Goal: Contribute content

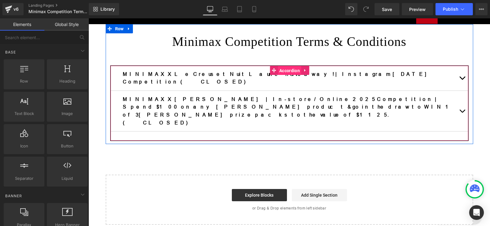
click at [280, 69] on span "Accordion" at bounding box center [289, 70] width 24 height 9
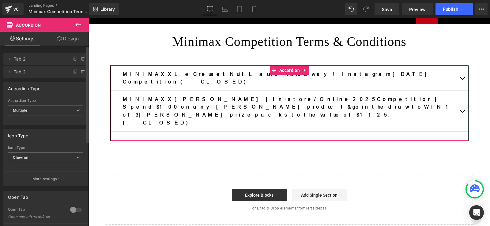
click at [69, 209] on div at bounding box center [76, 210] width 15 height 10
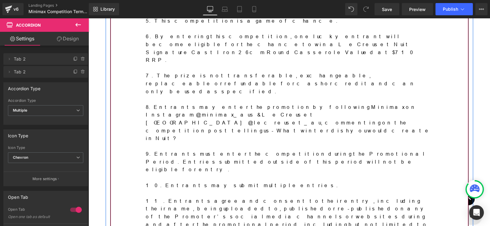
scroll to position [355, 0]
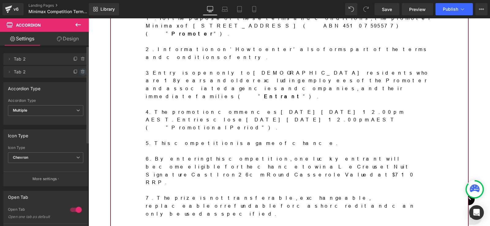
click at [80, 74] on icon at bounding box center [82, 71] width 5 height 5
click at [81, 72] on button "Delete" at bounding box center [76, 72] width 19 height 8
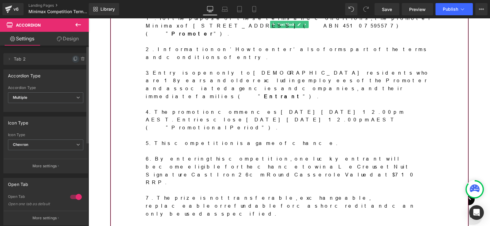
click at [74, 59] on icon at bounding box center [75, 58] width 2 height 3
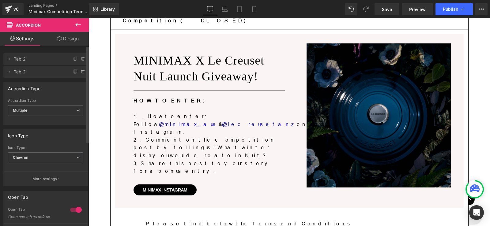
scroll to position [61, 0]
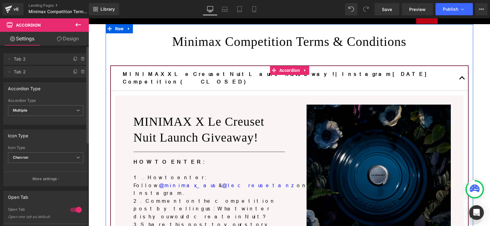
drag, startPoint x: 122, startPoint y: 74, endPoint x: 129, endPoint y: 73, distance: 6.8
click at [123, 74] on b "MINIMAX X Le Creuset Nuit Launch Giveaway! | Instagram [DATE] Competition (CLOS…" at bounding box center [278, 77] width 310 height 13
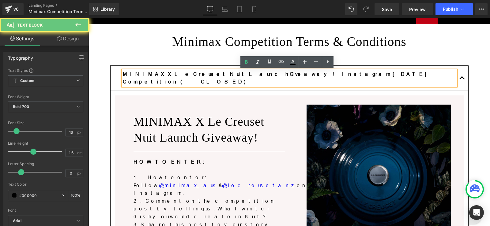
click at [129, 73] on b "MINIMAX X Le Creuset Nuit Launch Giveaway! | Instagram [DATE] Competition (CLOS…" at bounding box center [278, 77] width 310 height 13
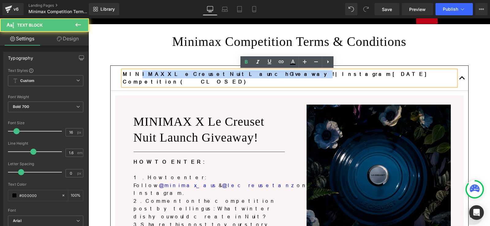
drag, startPoint x: 227, startPoint y: 75, endPoint x: 128, endPoint y: 76, distance: 98.5
click at [128, 76] on b "MINIMAX X Le Creuset Nuit Launch Giveaway! | Instagram [DATE] Competition (CLOS…" at bounding box center [278, 77] width 310 height 13
click at [220, 74] on b "MINIMAX X Le Creuset Nuit Launch Giveaway! | Instagram [DATE] Competition (CLOS…" at bounding box center [278, 77] width 310 height 13
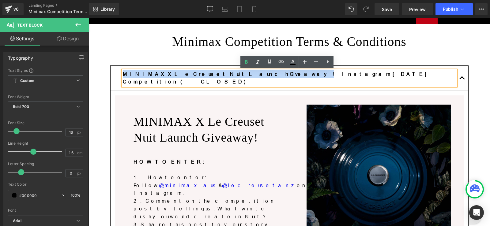
drag, startPoint x: 228, startPoint y: 73, endPoint x: 121, endPoint y: 73, distance: 106.8
click at [123, 73] on b "MINIMAX X Le Creuset Nuit Launch Giveaway! | Instagram [DATE] Competition (CLOS…" at bounding box center [278, 77] width 310 height 13
paste div
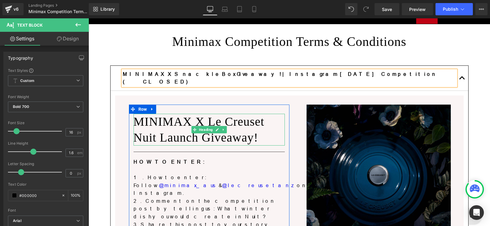
click at [153, 115] on h1 "MINIMAX X Le Creuset Nuit Launch Giveaway!" at bounding box center [208, 130] width 151 height 32
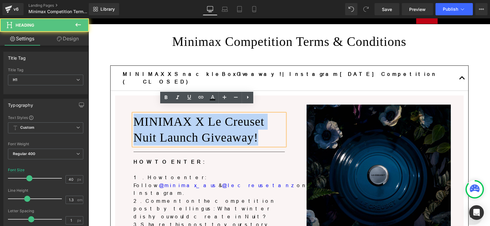
drag, startPoint x: 132, startPoint y: 111, endPoint x: 255, endPoint y: 130, distance: 125.0
click at [255, 130] on h1 "MINIMAX X Le Creuset Nuit Launch Giveaway!" at bounding box center [208, 130] width 151 height 32
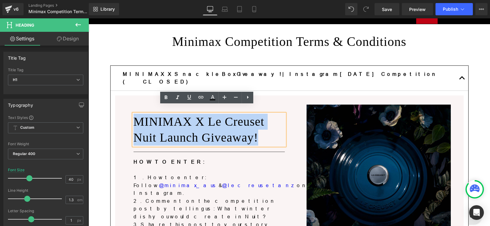
paste div
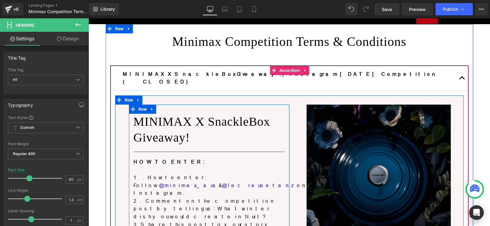
click at [162, 197] on p "2. Comment on the competition post by telling us: What winter dish you would cr…" at bounding box center [208, 209] width 151 height 24
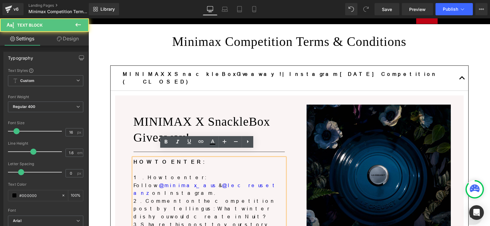
click at [254, 200] on div "Rendering Content" at bounding box center [245, 202] width 38 height 7
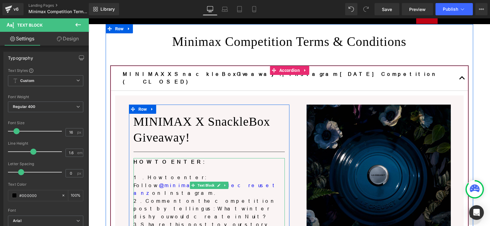
click at [250, 201] on div "Rendering Content" at bounding box center [245, 202] width 38 height 7
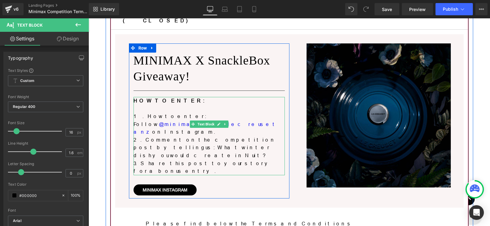
click at [250, 160] on p "3. Share this post to your story for a bonus entry." at bounding box center [208, 168] width 151 height 16
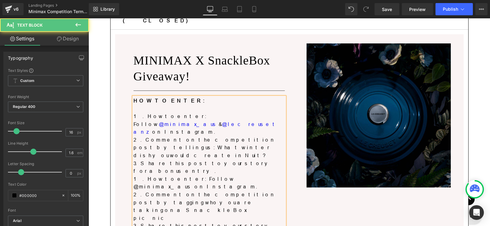
click at [153, 136] on p "2. Comment on the competition post by telling us: What winter dish you would cr…" at bounding box center [208, 148] width 151 height 24
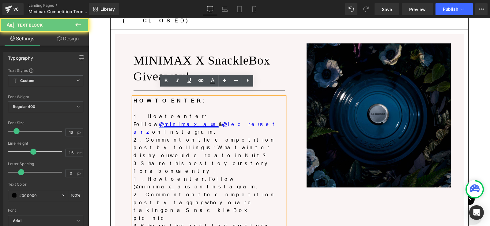
click at [214, 121] on link "@minimax_aus" at bounding box center [189, 124] width 60 height 6
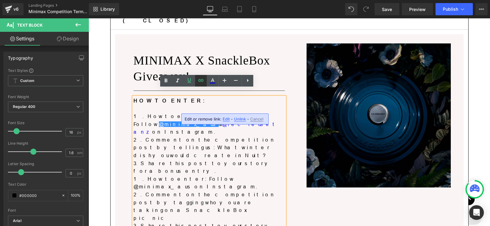
drag, startPoint x: 199, startPoint y: 81, endPoint x: 104, endPoint y: 95, distance: 96.2
click at [199, 81] on icon at bounding box center [200, 80] width 7 height 7
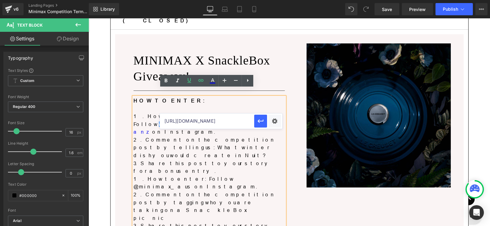
click at [228, 124] on input "[URL][DOMAIN_NAME]" at bounding box center [207, 121] width 94 height 15
click at [209, 191] on p "2. Comment on the competition post by tagging who you are taking on a SnackleBo…" at bounding box center [208, 206] width 151 height 31
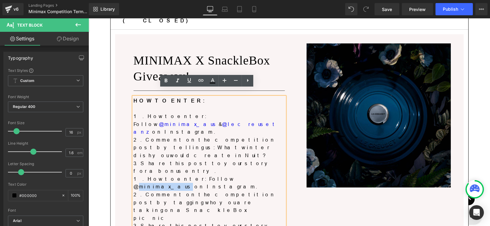
drag, startPoint x: 188, startPoint y: 147, endPoint x: 221, endPoint y: 147, distance: 33.0
click at [221, 175] on p "1. How to enter: Follow @minimax_aus on Instagram." at bounding box center [208, 183] width 151 height 16
drag, startPoint x: 187, startPoint y: 146, endPoint x: 220, endPoint y: 146, distance: 32.7
click at [220, 175] on p "1. How to enter: Follow @minimax_aus on Instagram." at bounding box center [208, 183] width 151 height 16
drag, startPoint x: 199, startPoint y: 82, endPoint x: 104, endPoint y: 80, distance: 95.2
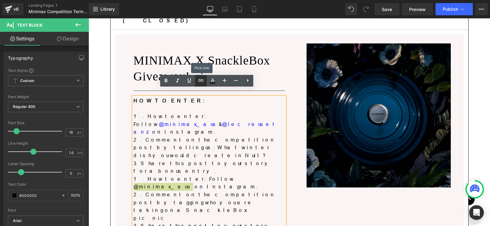
click at [199, 82] on icon at bounding box center [200, 80] width 7 height 7
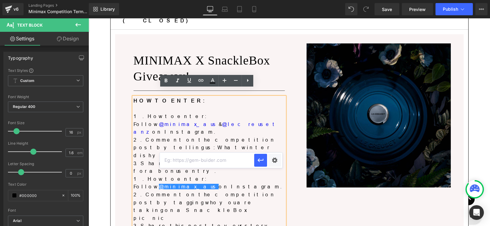
drag, startPoint x: 205, startPoint y: 161, endPoint x: 246, endPoint y: 162, distance: 41.0
click at [205, 160] on input "text" at bounding box center [207, 160] width 94 height 15
paste input "[URL][DOMAIN_NAME]"
type input "[URL][DOMAIN_NAME]"
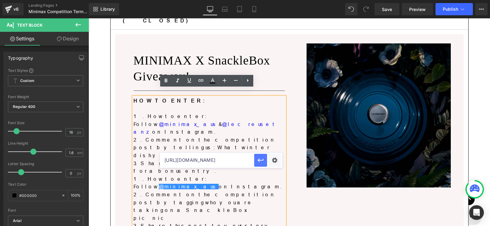
click at [259, 159] on icon "button" at bounding box center [260, 160] width 7 height 7
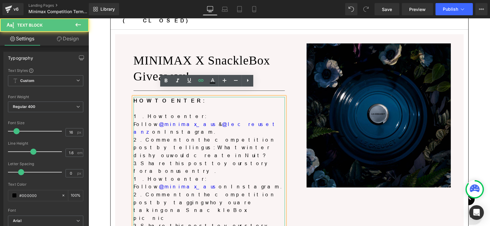
click at [214, 136] on p "2. Comment on the competition post by telling us: What winter dish you would cr…" at bounding box center [208, 148] width 151 height 24
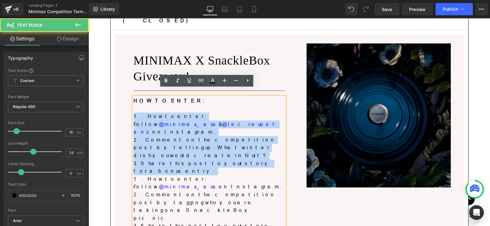
drag, startPoint x: 246, startPoint y: 139, endPoint x: 128, endPoint y: 107, distance: 122.0
click at [129, 107] on div "MINIMAX X SnackleBox Giveaway! Heading Separator HOW TO ENTER: 1. How to enter:…" at bounding box center [209, 156] width 160 height 206
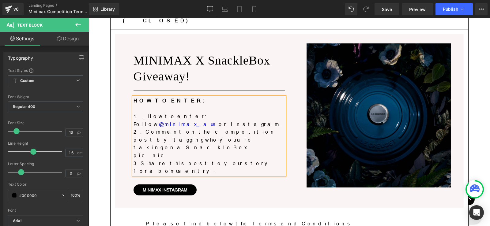
click at [237, 128] on p "2. Comment on the competition post by tagging who you are taking on a SnackleBo…" at bounding box center [208, 143] width 151 height 31
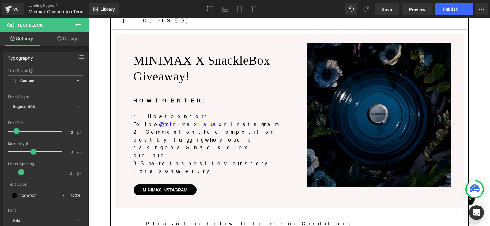
drag, startPoint x: 132, startPoint y: 195, endPoint x: 135, endPoint y: 191, distance: 4.8
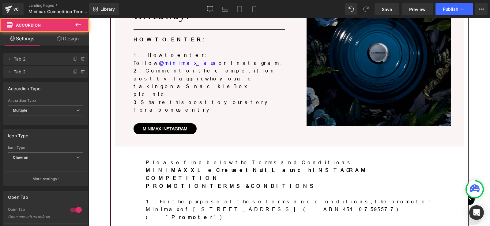
scroll to position [245, 0]
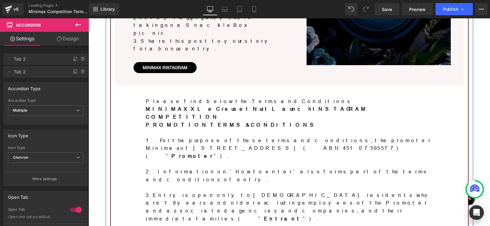
click at [181, 106] on b "MINIMAX X Le Creuset Nuit Launch INSTAGRAM COMPETITION" at bounding box center [257, 112] width 222 height 13
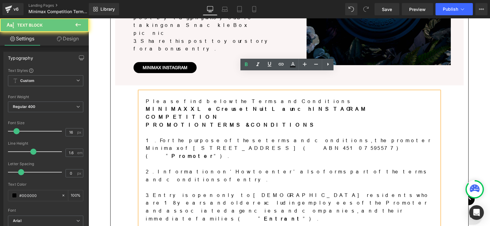
click at [170, 106] on b "MINIMAX X Le Creuset Nuit Launch INSTAGRAM COMPETITION" at bounding box center [257, 112] width 222 height 13
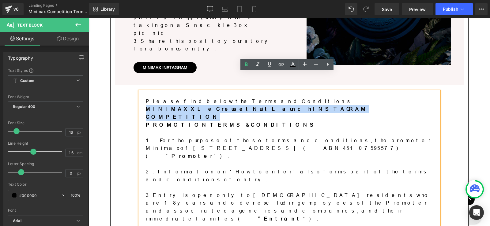
drag, startPoint x: 297, startPoint y: 92, endPoint x: 139, endPoint y: 87, distance: 158.5
paste div
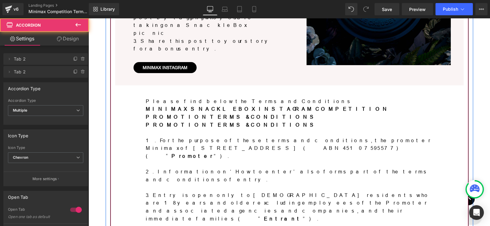
click at [195, 160] on p at bounding box center [289, 164] width 287 height 8
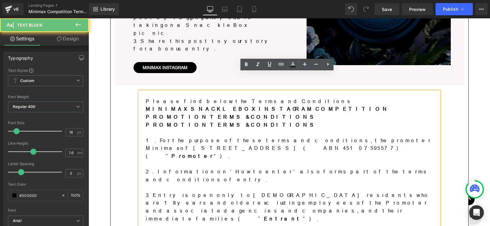
click at [178, 137] on p "1. For the purpose of these terms and conditions, the promoter Minimax of [STRE…" at bounding box center [289, 149] width 287 height 24
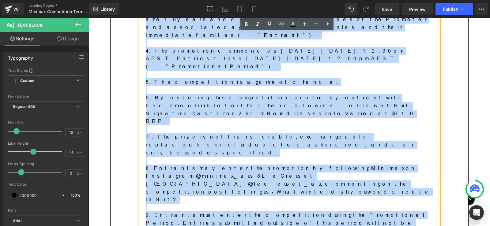
scroll to position [551, 0]
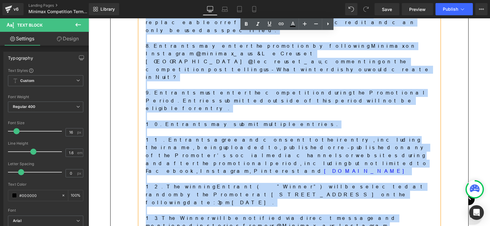
drag, startPoint x: 142, startPoint y: 114, endPoint x: 329, endPoint y: 175, distance: 197.0
click at [329, 175] on div "Please find below the Terms and Conditions MINIMAX SNACKLEBOX INSTAGRAM COMPETI…" at bounding box center [289, 86] width 299 height 600
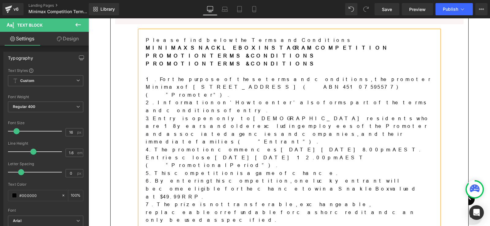
scroll to position [233, 0]
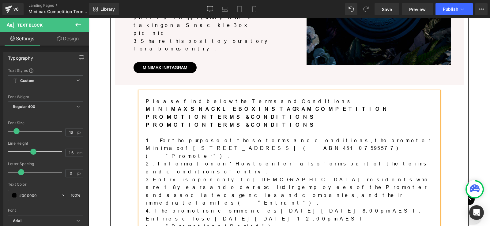
click at [251, 137] on p "1. For the purpose of these terms and conditions, the promoter Minimax of [STRE…" at bounding box center [289, 149] width 287 height 24
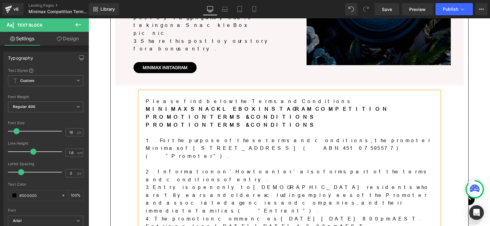
click at [339, 168] on p "2. Information on ‘How to enter’ also forms part of the terms and conditions of…" at bounding box center [289, 176] width 287 height 16
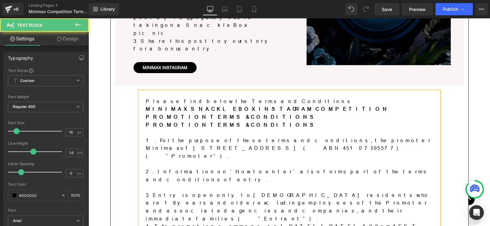
scroll to position [294, 0]
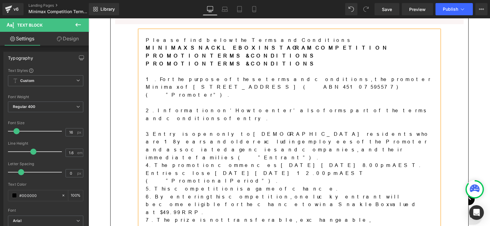
click at [308, 130] on p "3. Entry is open only to [DEMOGRAPHIC_DATA] residents who are 18 years and olde…" at bounding box center [289, 145] width 287 height 31
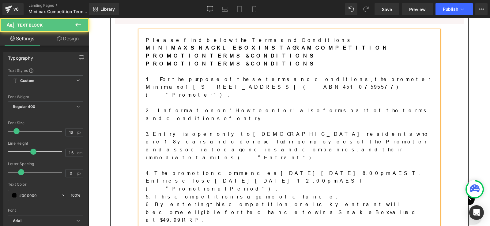
scroll to position [355, 0]
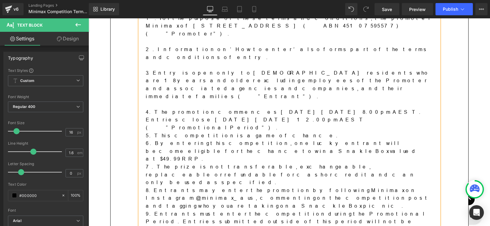
click at [242, 108] on p "4. The promotion commences [DATE][DATE] 8.00pm AEST. Entries close [DATE][DATE]…" at bounding box center [289, 120] width 287 height 24
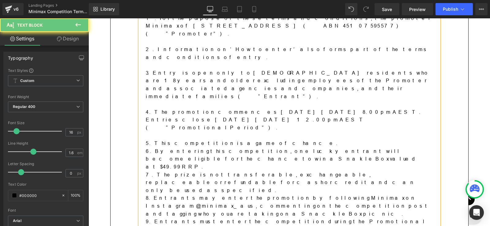
click at [239, 140] on p "5. This competition is a game of chance." at bounding box center [289, 144] width 287 height 8
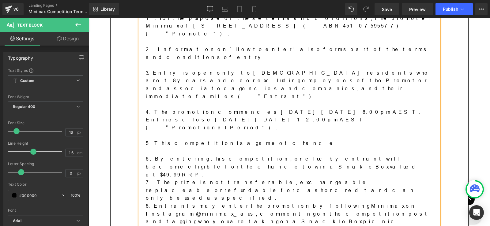
click at [182, 155] on p "6. By entering this competition, one lucky entrant will become eligible for the…" at bounding box center [289, 167] width 287 height 24
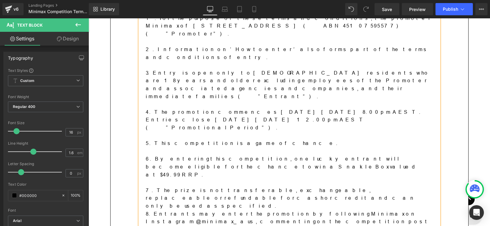
click at [168, 187] on p "7. The prize is not transferable, exchangeable, replaceable or refundable for c…" at bounding box center [289, 199] width 287 height 24
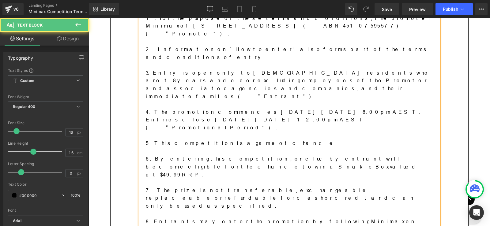
scroll to position [416, 0]
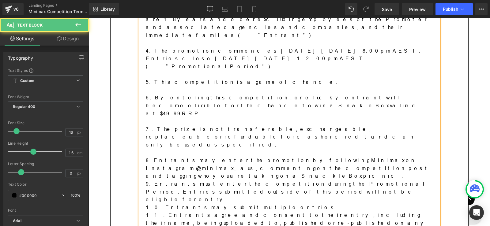
click at [299, 157] on p "8. Entrants may enter the promotion by following Minimax on Instagram @minimax_…" at bounding box center [289, 169] width 287 height 24
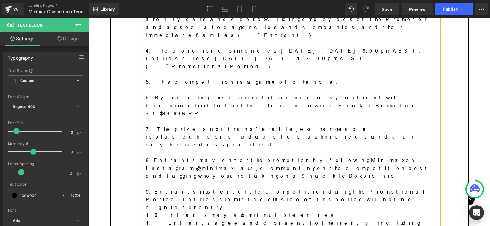
drag, startPoint x: 195, startPoint y: 110, endPoint x: 214, endPoint y: 110, distance: 19.6
click at [194, 188] on p "9. Entrants must enter the competition during the Promotional Period. Entries s…" at bounding box center [289, 200] width 287 height 24
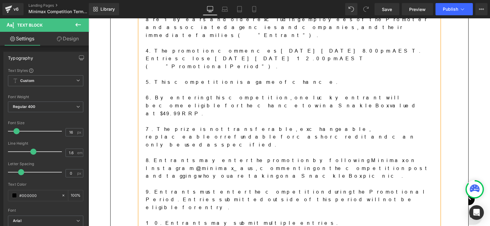
click at [245, 219] on p "10. Entrants may submit multiple entries." at bounding box center [289, 223] width 287 height 8
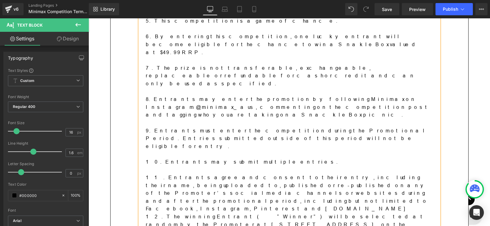
click at [296, 174] on p "11. Entrants agree and consent to their entry, including their name, being uplo…" at bounding box center [289, 193] width 287 height 39
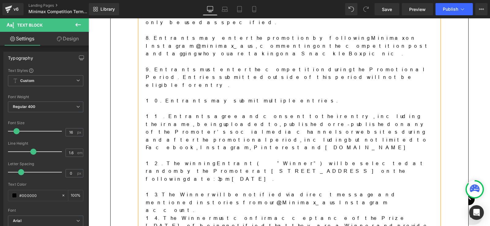
click at [420, 191] on p "13. The Winner will be notified via direct message and mentioned in stories fro…" at bounding box center [289, 203] width 287 height 24
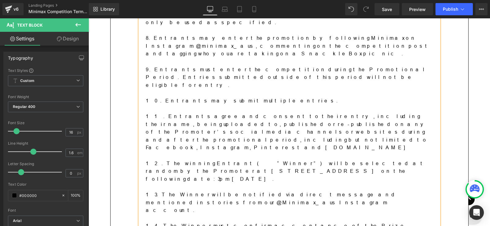
scroll to position [600, 0]
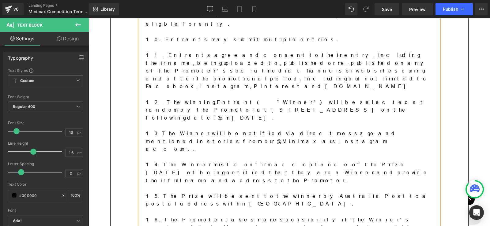
click at [191, 216] on p "16. The Promoter takes no responsibility if the Winner’s contact details are in…" at bounding box center [289, 228] width 287 height 24
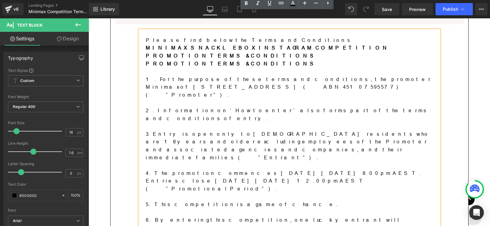
scroll to position [233, 0]
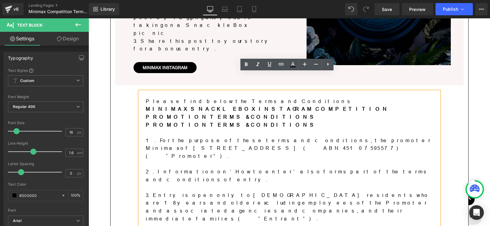
click at [222, 137] on p "1. For the purpose of these terms and conditions, the promoter Minimax of [STRE…" at bounding box center [289, 149] width 287 height 24
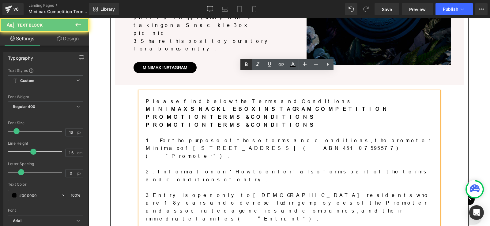
click at [246, 65] on icon at bounding box center [246, 64] width 3 height 4
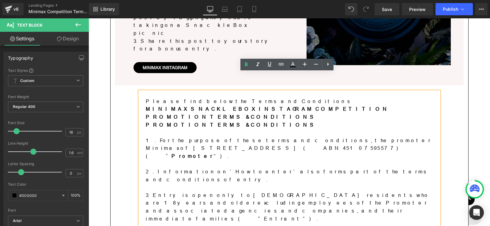
click at [275, 192] on p "3. Entry is open only to [DEMOGRAPHIC_DATA] residents who are 18 years and olde…" at bounding box center [289, 207] width 287 height 31
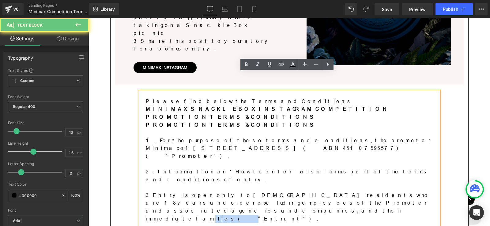
click at [275, 192] on p "3. Entry is open only to [DEMOGRAPHIC_DATA] residents who are 18 years and olde…" at bounding box center [289, 207] width 287 height 31
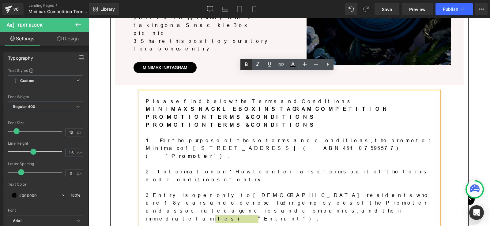
drag, startPoint x: 246, startPoint y: 63, endPoint x: 201, endPoint y: 122, distance: 74.0
click at [246, 63] on icon at bounding box center [245, 64] width 7 height 7
click at [301, 168] on p "2. Information on ‘How to enter’ also forms part of the terms and conditions of…" at bounding box center [289, 176] width 287 height 16
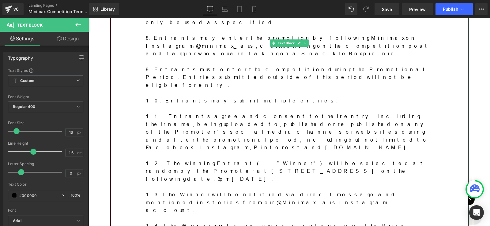
scroll to position [477, 0]
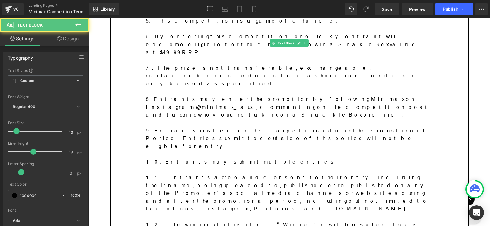
drag, startPoint x: 227, startPoint y: 95, endPoint x: 277, endPoint y: 97, distance: 50.8
click at [277, 174] on p "11. Entrants agree and consent to their entry, including their name, being uplo…" at bounding box center [289, 193] width 287 height 39
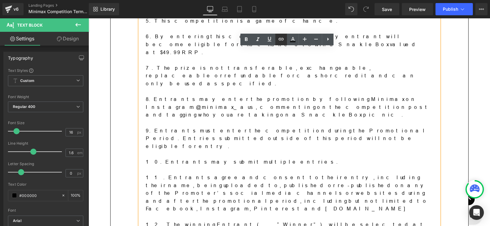
click at [280, 39] on icon at bounding box center [280, 38] width 7 height 7
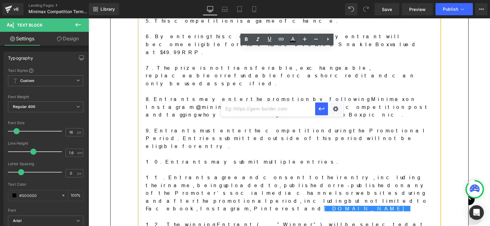
click at [303, 106] on input "text" at bounding box center [268, 108] width 94 height 15
paste input "[URL][DOMAIN_NAME]"
type input "[URL][DOMAIN_NAME]"
click at [318, 109] on icon "button" at bounding box center [321, 108] width 7 height 7
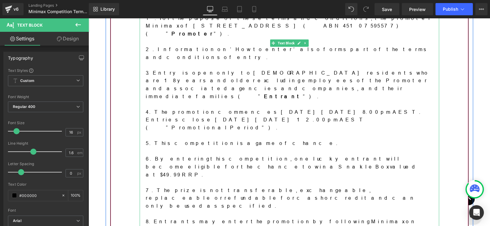
scroll to position [294, 0]
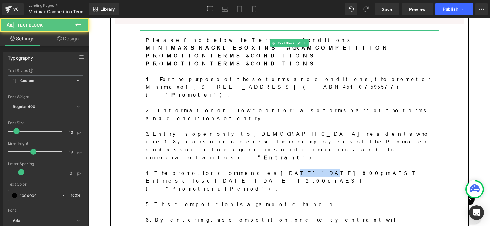
drag, startPoint x: 223, startPoint y: 115, endPoint x: 233, endPoint y: 115, distance: 10.4
click at [233, 169] on p "4. The promotion commences [DATE][DATE] 8.00pm AEST. Entries close [DATE][DATE]…" at bounding box center [289, 181] width 287 height 24
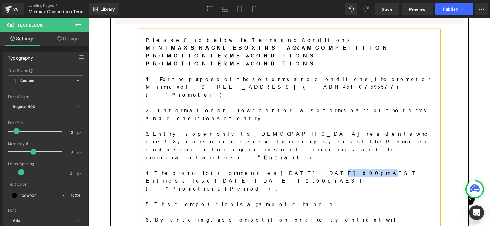
drag, startPoint x: 240, startPoint y: 115, endPoint x: 266, endPoint y: 114, distance: 26.4
click at [266, 169] on p "4. The promotion commences [DATE][DATE] 8.00pm AEST. Entries close [DATE][DATE]…" at bounding box center [289, 181] width 287 height 24
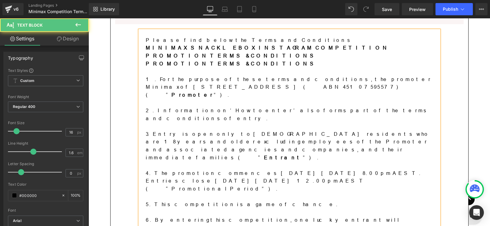
click at [294, 169] on p "4. The promotion commences [DATE][DATE] 8.00pm AEST. Entries close [DATE][DATE]…" at bounding box center [289, 181] width 287 height 24
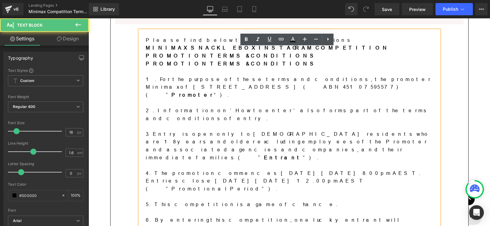
click at [307, 169] on p "4. The promotion commences [DATE][DATE] 8.00pm AEST. Entries close [DATE][DATE]…" at bounding box center [289, 181] width 287 height 24
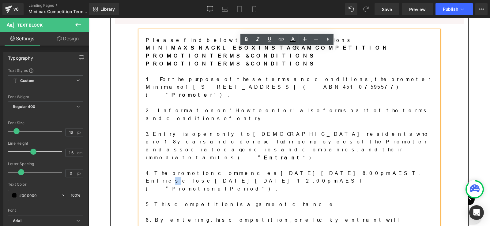
click at [295, 169] on p "4. The promotion commences [DATE][DATE] 8.00pm AEST. Entries close [DATE][DATE]…" at bounding box center [289, 181] width 287 height 24
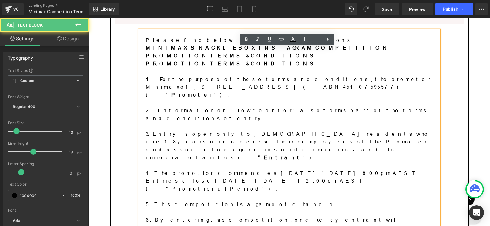
click at [315, 169] on p "4. The promotion commences [DATE][DATE] 8.00pm AEST. Entries close [DATE][DATE]…" at bounding box center [289, 181] width 287 height 24
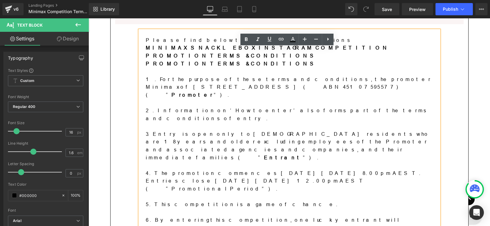
click at [287, 169] on p "4. The promotion commences [DATE][DATE] 8.00pm AEST. Entries close [DATE][DATE]…" at bounding box center [289, 181] width 287 height 24
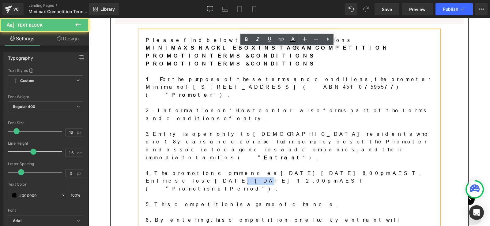
drag, startPoint x: 326, startPoint y: 116, endPoint x: 363, endPoint y: 118, distance: 37.1
click at [337, 169] on p "4. The promotion commences [DATE][DATE] 8.00pm AEST. Entries close [DATE][DATE]…" at bounding box center [289, 181] width 287 height 24
click at [364, 169] on p "4. The promotion commences [DATE][DATE] 8.00pm AEST. Entries close [DATE][DATE]…" at bounding box center [289, 181] width 287 height 24
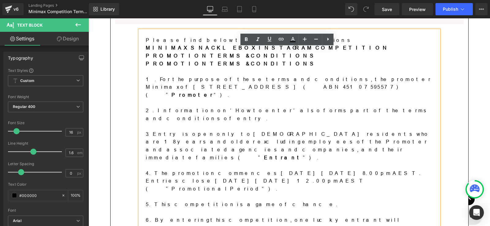
click at [341, 162] on p at bounding box center [289, 166] width 287 height 8
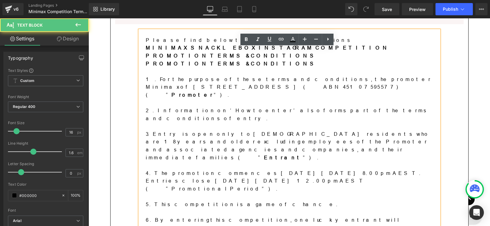
click at [332, 169] on p "4. The promotion commences [DATE][DATE] 8.00pm AEST. Entries close [DATE][DATE]…" at bounding box center [289, 181] width 287 height 24
drag, startPoint x: 356, startPoint y: 115, endPoint x: 368, endPoint y: 115, distance: 12.5
click at [368, 169] on p "4. The promotion commences [DATE][DATE] 8.00pm AEST. Entries close [DATE][DATE]…" at bounding box center [289, 181] width 287 height 24
click at [406, 169] on p "4. The promotion commences [DATE][DATE] 8.00pm AEST. Entries close [DATE][DATE]…" at bounding box center [289, 181] width 287 height 24
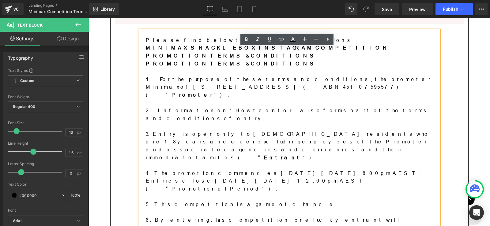
click at [306, 169] on p "4. The promotion commences [DATE][DATE] 8.00pm AEST. Entries close [DATE][DATE]…" at bounding box center [289, 181] width 287 height 24
drag, startPoint x: 356, startPoint y: 116, endPoint x: 377, endPoint y: 117, distance: 21.5
click at [377, 169] on p "4. The promotion commences [DATE][DATE] 8.00pm AEST. Entries close [DATE][DATE]…" at bounding box center [289, 181] width 287 height 24
click at [393, 169] on p "4. The promotion commences [DATE][DATE] 8.00pm AEST. Entries close [DATE][DATE]…" at bounding box center [289, 181] width 287 height 24
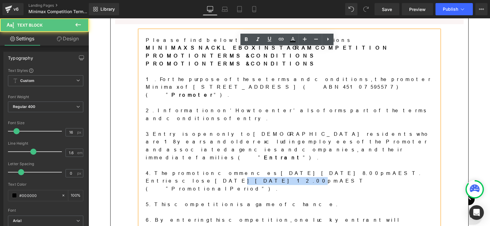
drag, startPoint x: 328, startPoint y: 115, endPoint x: 355, endPoint y: 115, distance: 27.2
click at [355, 169] on p "4. The promotion commences [DATE][DATE] 8.00pm AEST. Entries close [DATE][DATE]…" at bounding box center [289, 181] width 287 height 24
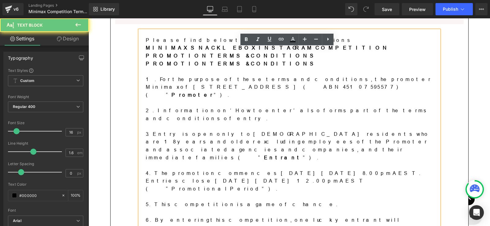
click at [374, 169] on p "4. The promotion commences [DATE][DATE] 8.00pm AEST. Entries close [DATE][DATE]…" at bounding box center [289, 181] width 287 height 24
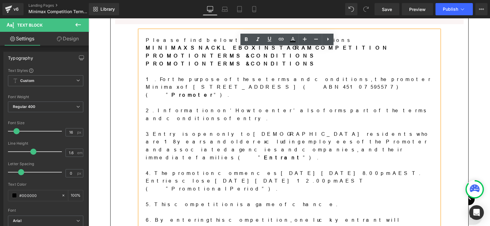
click at [332, 169] on p "4. The promotion commences [DATE][DATE] 8.00pm AEST. Entries close [DATE][DATE]…" at bounding box center [289, 181] width 287 height 24
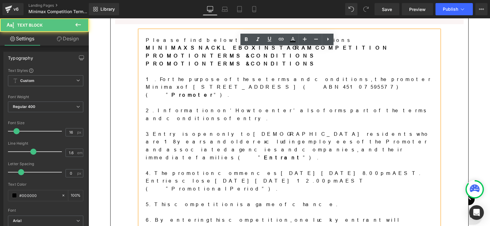
drag, startPoint x: 325, startPoint y: 116, endPoint x: 368, endPoint y: 121, distance: 43.5
click at [368, 169] on p "4. The promotion commences [DATE][DATE] 8.00pm AEST. Entries close [DATE][DATE]…" at bounding box center [289, 181] width 287 height 24
click at [375, 169] on p "4. The promotion commences [DATE][DATE] 8.00pm AEST. Entries close [DATE][DATE]…" at bounding box center [289, 181] width 287 height 24
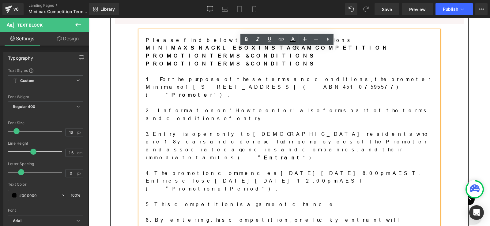
click at [239, 201] on p "5. This competition is a game of chance." at bounding box center [289, 205] width 287 height 8
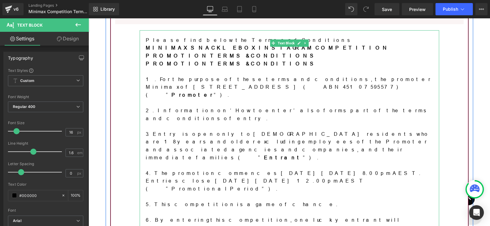
drag, startPoint x: 301, startPoint y: 122, endPoint x: 259, endPoint y: 121, distance: 41.9
click at [301, 169] on p "4. The promotion commences [DATE][DATE] 8.00pm AEST. Entries close [DATE][DATE]…" at bounding box center [289, 181] width 287 height 24
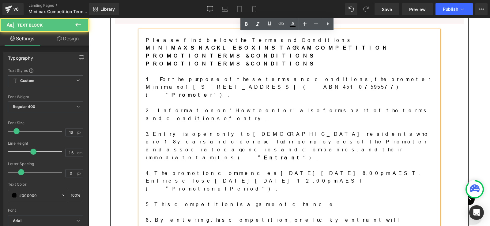
scroll to position [355, 0]
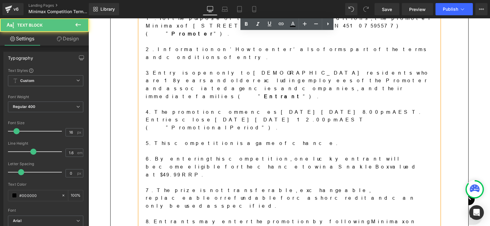
click at [226, 179] on p at bounding box center [289, 183] width 287 height 8
click at [227, 187] on p "7. The prize is not transferable, exchangeable, replaceable or refundable for c…" at bounding box center [289, 199] width 287 height 24
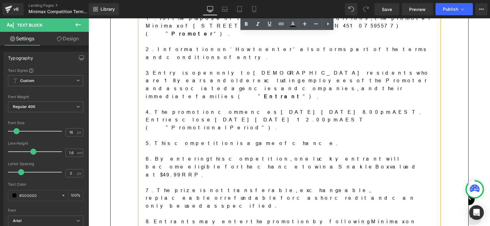
click at [277, 218] on p "8. Entrants may enter the promotion by following Minimax on Instagram @minimax_…" at bounding box center [289, 230] width 287 height 24
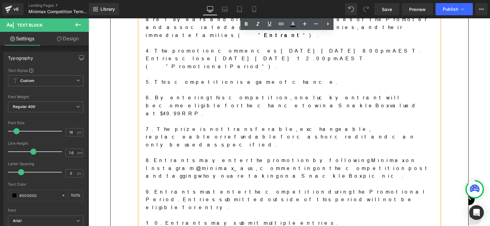
scroll to position [477, 0]
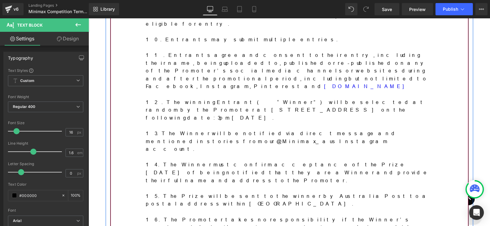
scroll to position [661, 0]
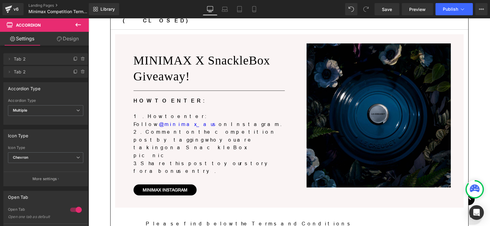
scroll to position [49, 0]
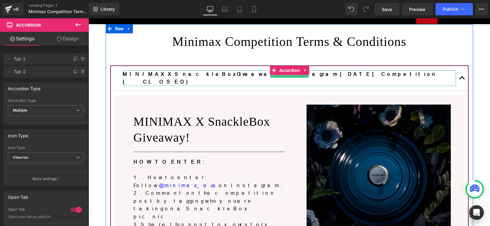
click at [230, 72] on b "MINIMAX X SnackleBox Giveaway! | Instagram [DATE] Competition (CLOSED)" at bounding box center [280, 77] width 315 height 13
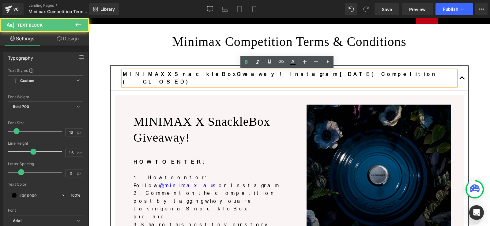
click at [267, 72] on b "MINIMAX X SnackleBox Giveaway! | Instagram [DATE] Competition (CLOSED)" at bounding box center [280, 77] width 315 height 13
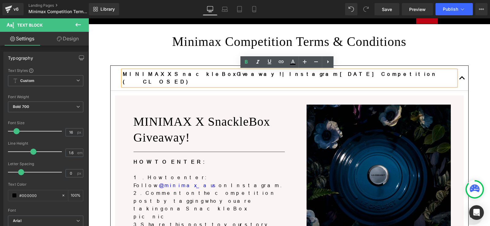
drag, startPoint x: 286, startPoint y: 73, endPoint x: 335, endPoint y: 77, distance: 48.8
click at [335, 77] on p "MINIMAX X SnackleBox Giveaway! | Instagram [DATE] Competition (CLOSED)" at bounding box center [289, 78] width 333 height 16
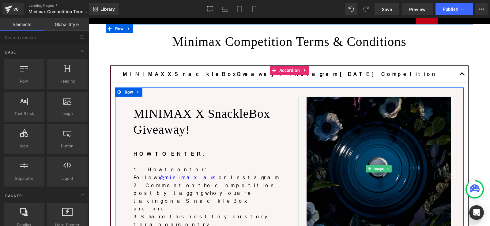
click at [404, 113] on img at bounding box center [378, 169] width 144 height 144
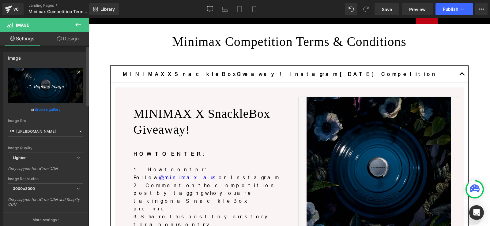
click at [43, 87] on icon "Replace Image" at bounding box center [45, 86] width 49 height 8
type input "C:\fakepath\FarberwareSnackleBoxwithBambooBoard30x40cm.6_1440x1440.jpg"
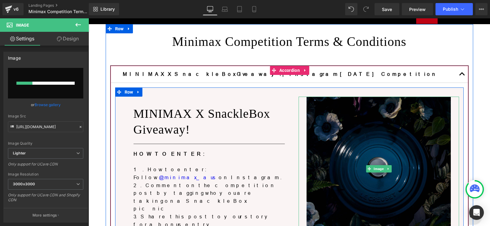
scroll to position [110, 0]
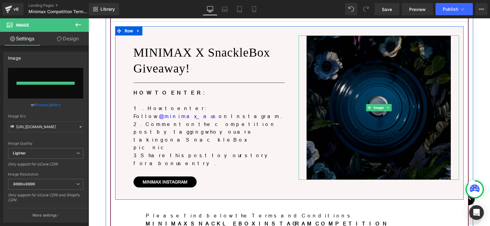
type input "[URL][DOMAIN_NAME]"
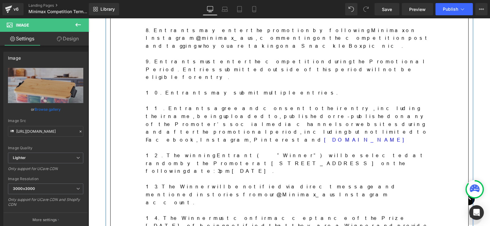
scroll to position [600, 0]
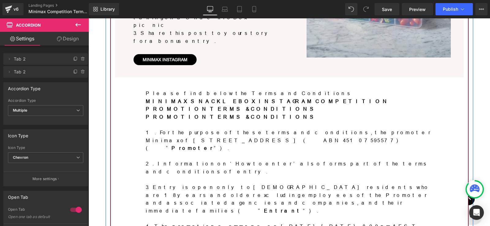
scroll to position [0, 0]
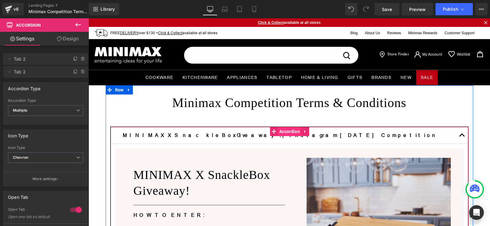
click at [288, 129] on span "Accordion" at bounding box center [289, 131] width 24 height 9
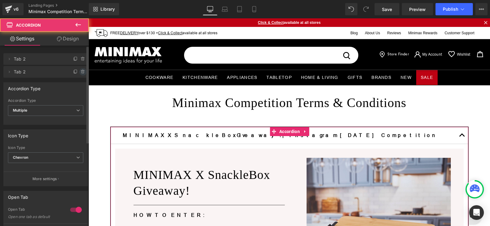
click at [82, 71] on icon at bounding box center [82, 70] width 1 height 1
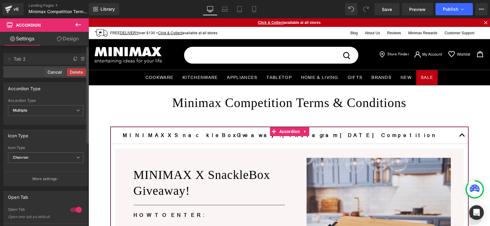
click at [81, 71] on button "Delete" at bounding box center [76, 72] width 19 height 8
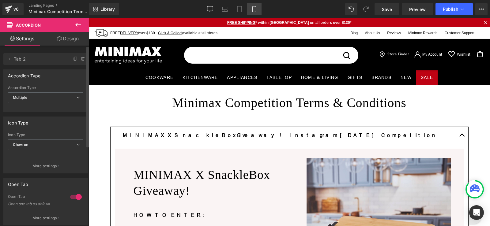
click at [254, 5] on link "Mobile" at bounding box center [254, 9] width 15 height 12
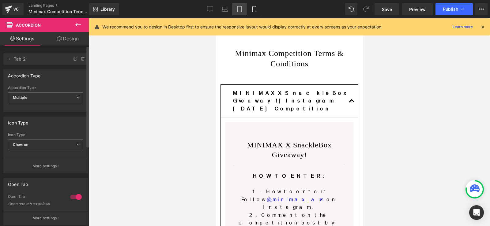
click at [240, 14] on link "Tablet" at bounding box center [239, 9] width 15 height 12
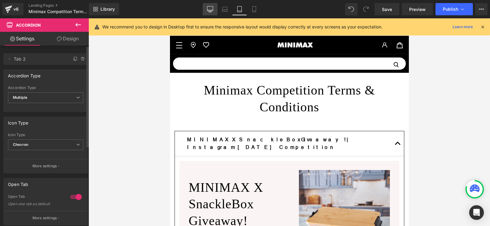
drag, startPoint x: 211, startPoint y: 7, endPoint x: 247, endPoint y: 44, distance: 51.5
click at [211, 7] on icon at bounding box center [210, 9] width 6 height 6
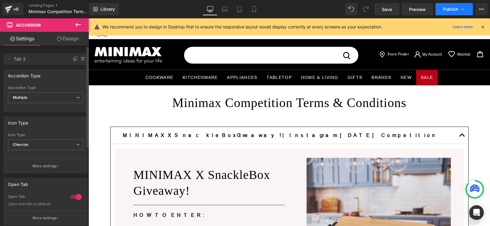
click at [454, 9] on span "Publish" at bounding box center [449, 9] width 15 height 5
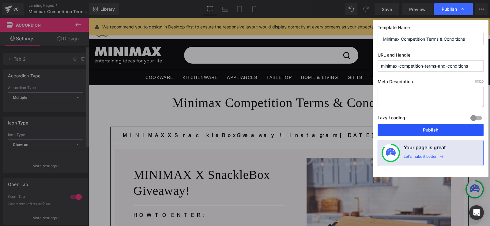
click at [432, 127] on button "Publish" at bounding box center [430, 130] width 106 height 12
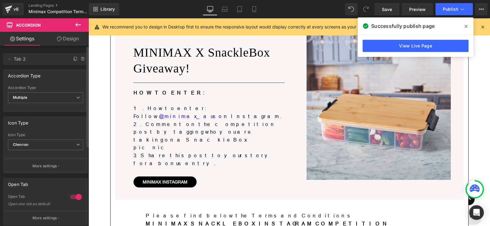
scroll to position [61, 0]
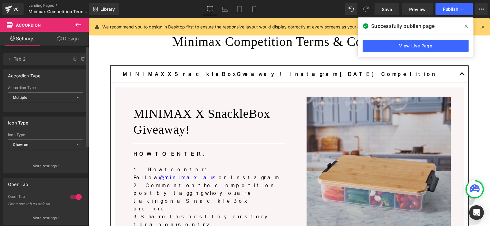
click at [407, 141] on img at bounding box center [378, 169] width 144 height 144
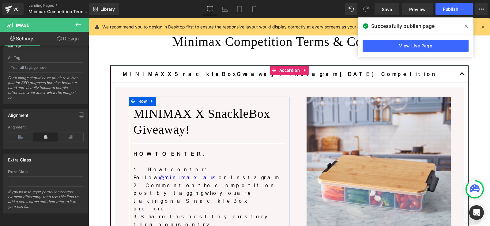
scroll to position [122, 0]
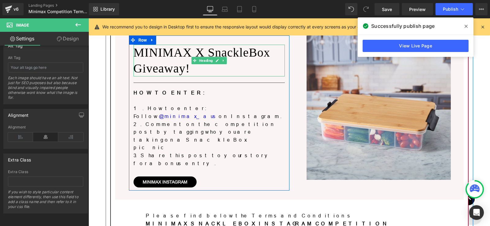
click at [177, 55] on h1 "MINIMAX X SnackleBox Giveaway!" at bounding box center [208, 61] width 151 height 32
click at [149, 54] on h1 "MINIMAX X SnackleBox Giveaway!" at bounding box center [208, 61] width 151 height 32
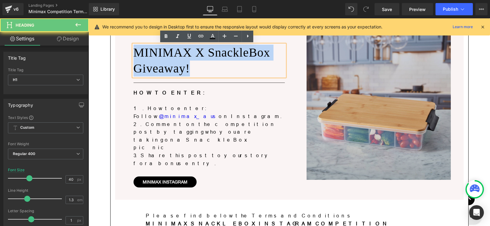
copy h1 "MINIMAX X SnackleBox Giveaway!"
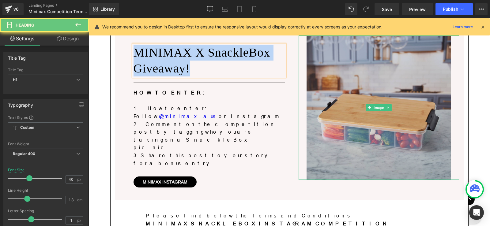
click at [358, 92] on img at bounding box center [378, 107] width 144 height 144
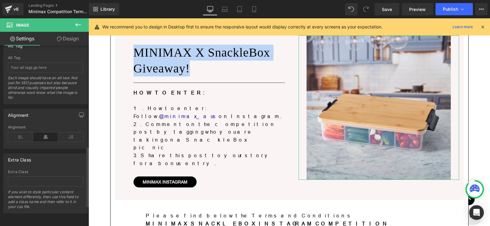
scroll to position [240, 0]
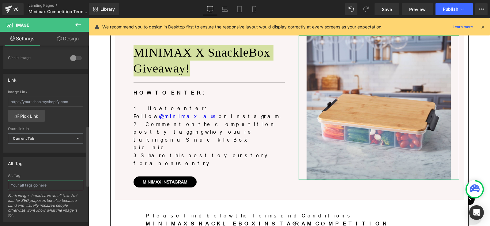
click at [48, 187] on input "text" at bounding box center [45, 185] width 75 height 10
paste input "MINIMAX X SnackleBox Giveaway!"
type input "MINIMAX X SnackleBox Giveaway!"
click at [58, 173] on div "Alt Tag MINIMAX X SnackleBox Giveaway! Alt Tag MINIMAX X SnackleBox Giveaway! E…" at bounding box center [45, 189] width 84 height 65
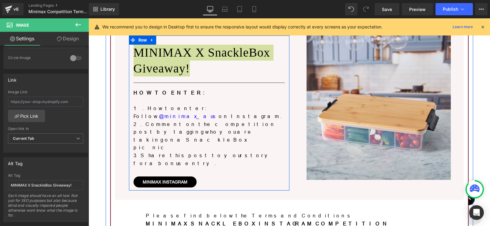
scroll to position [184, 0]
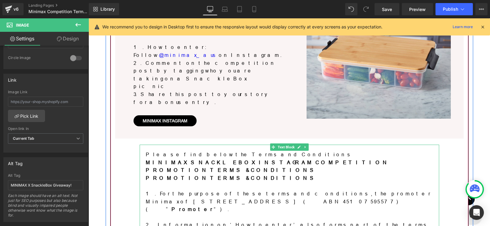
click at [202, 160] on b "MINIMAX SNACKLEBOX INSTAGRAM COMPETITION PROMOTION TERMS & CONDITIONS" at bounding box center [268, 166] width 244 height 13
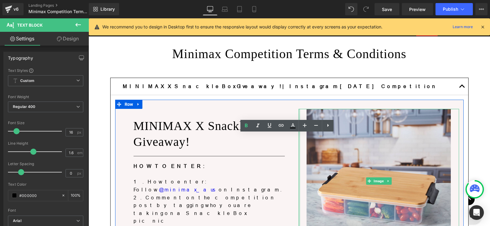
scroll to position [0, 0]
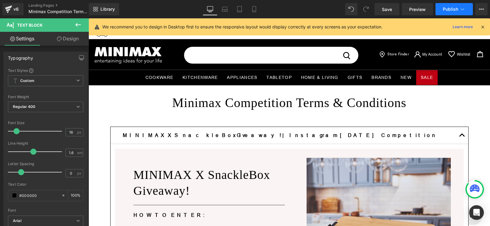
click at [445, 9] on span "Publish" at bounding box center [449, 9] width 15 height 5
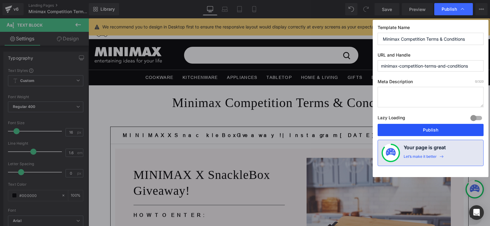
click at [416, 131] on button "Publish" at bounding box center [430, 130] width 106 height 12
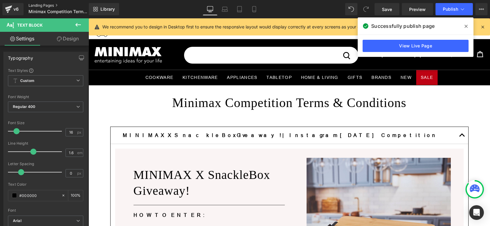
click at [36, 3] on link "Landing Pages" at bounding box center [63, 5] width 70 height 5
